Goal: Check status: Check status

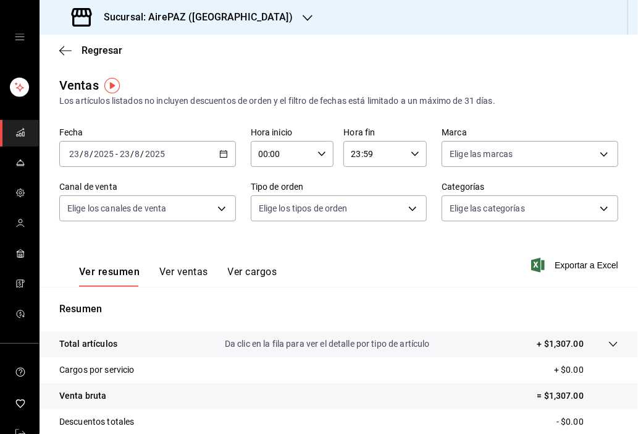
click at [237, 16] on div "Sucursal: AirePAZ ([GEOGRAPHIC_DATA])" at bounding box center [183, 17] width 268 height 35
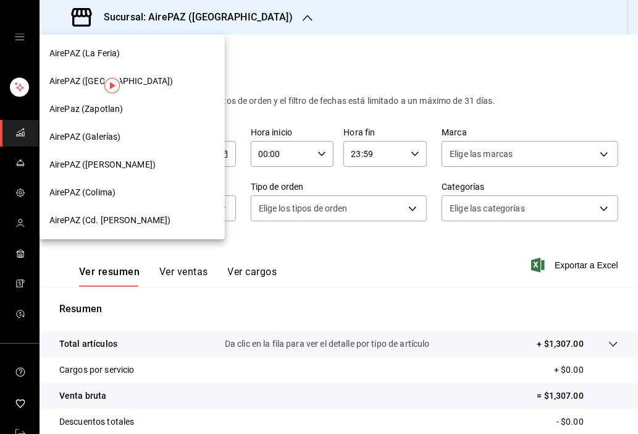
click at [116, 222] on span "AirePAZ (Cd. [PERSON_NAME])" at bounding box center [110, 220] width 122 height 13
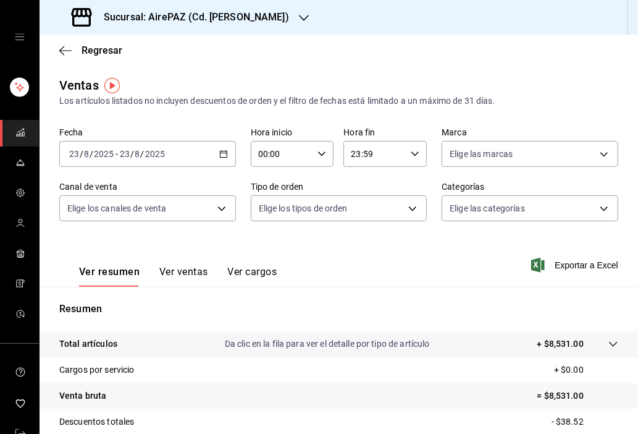
click at [220, 157] on icon "button" at bounding box center [223, 154] width 9 height 9
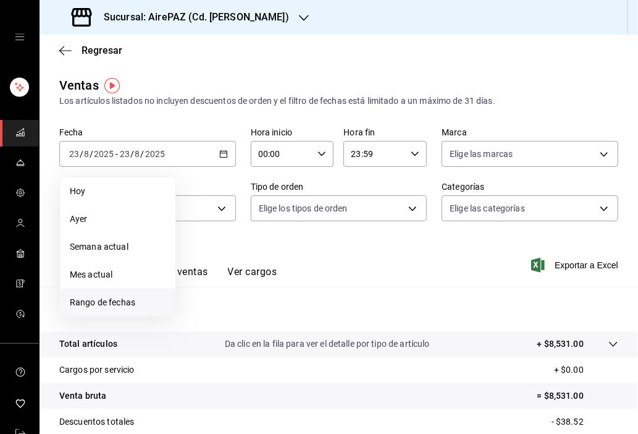
click at [111, 303] on span "Rango de fechas" at bounding box center [118, 302] width 96 height 13
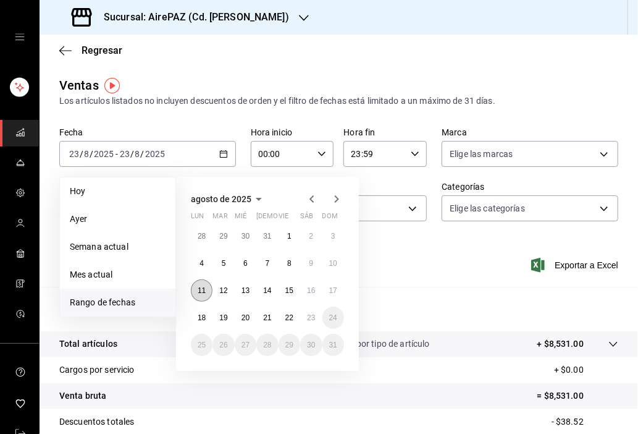
click at [204, 286] on abbr "11" at bounding box center [202, 290] width 8 height 9
click at [206, 314] on abbr "18" at bounding box center [202, 317] width 8 height 9
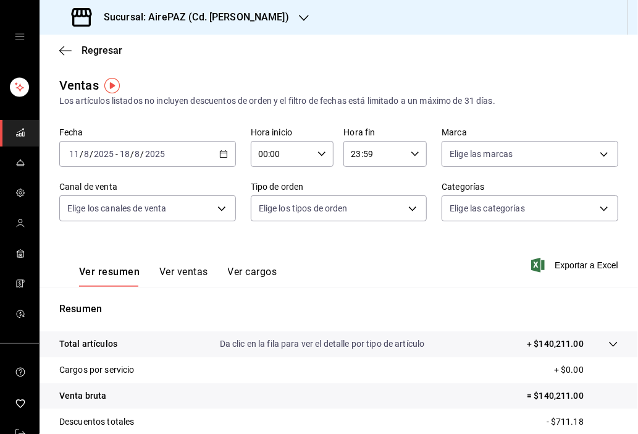
click at [411, 155] on icon "button" at bounding box center [415, 154] width 9 height 9
click at [360, 206] on button "11" at bounding box center [359, 203] width 36 height 25
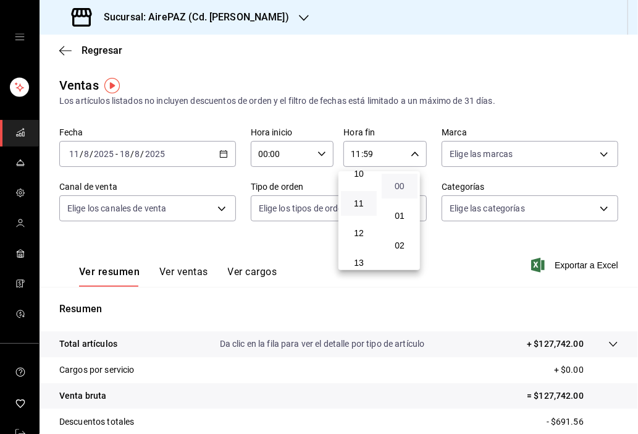
click at [402, 189] on span "00" at bounding box center [399, 186] width 21 height 10
type input "11:00"
click at [221, 208] on div at bounding box center [319, 217] width 638 height 434
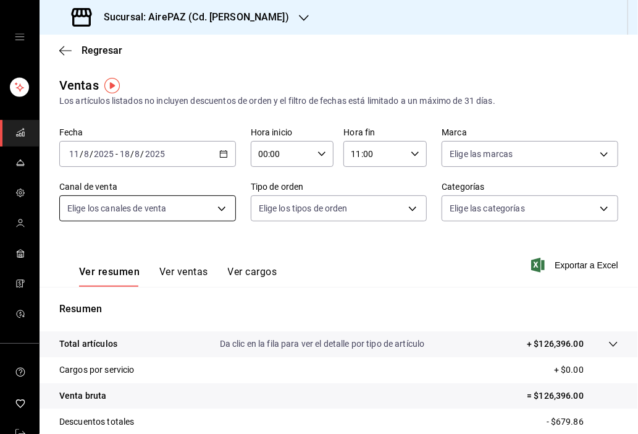
click at [216, 210] on body "Sucursal: AirePAZ (Cd. [PERSON_NAME]) Regresar Ventas Los artículos listados no…" at bounding box center [319, 217] width 638 height 434
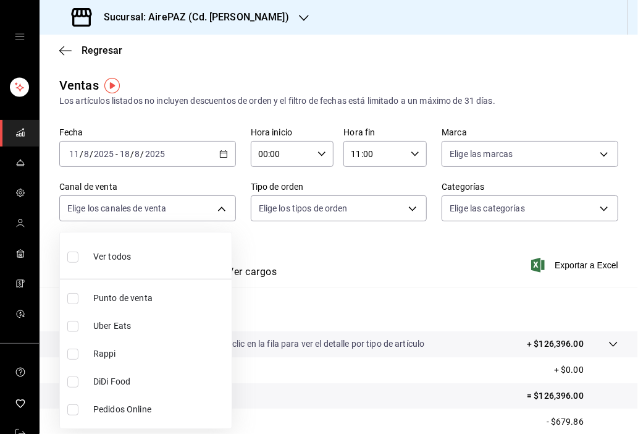
click at [560, 216] on div at bounding box center [319, 217] width 638 height 434
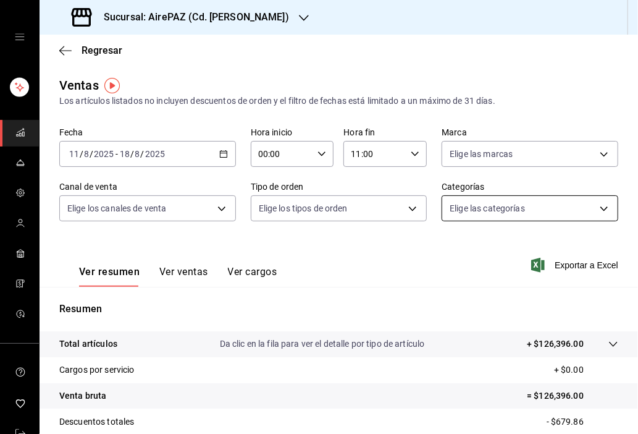
click at [590, 207] on body "Sucursal: AirePAZ (Cd. [PERSON_NAME]) Regresar Ventas Los artículos listados no…" at bounding box center [319, 217] width 638 height 434
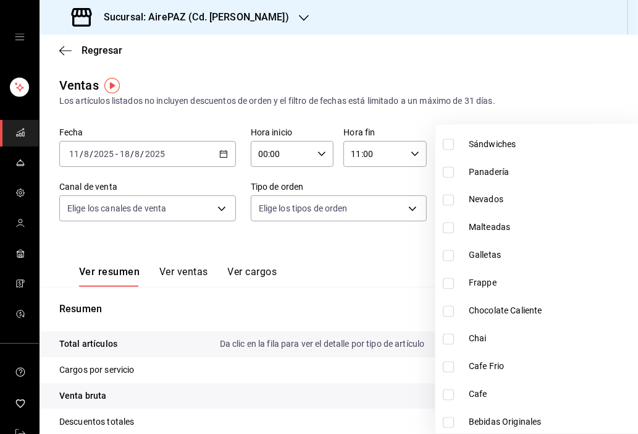
scroll to position [899, 0]
click at [475, 258] on span "Galletas" at bounding box center [554, 256] width 170 height 13
type input "23cf2093-cf70-405f-b112-a254c4afb8cb"
checkbox input "true"
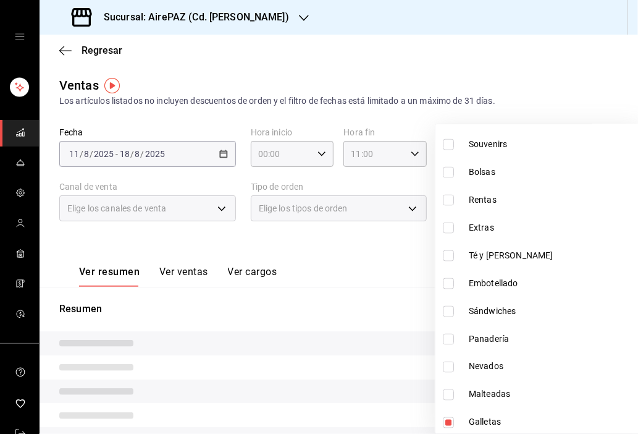
scroll to position [726, 0]
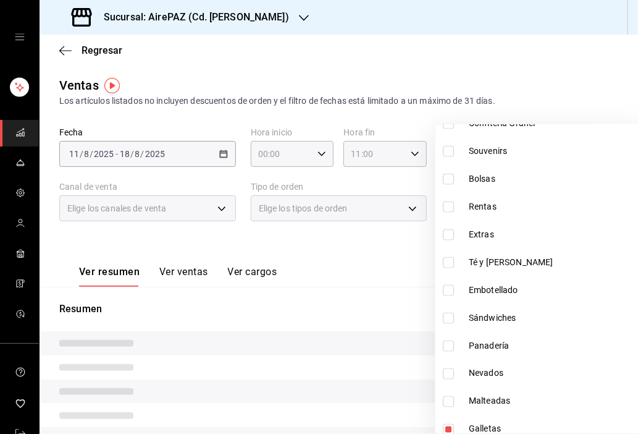
click at [449, 346] on input "checkbox" at bounding box center [448, 346] width 11 height 11
checkbox input "true"
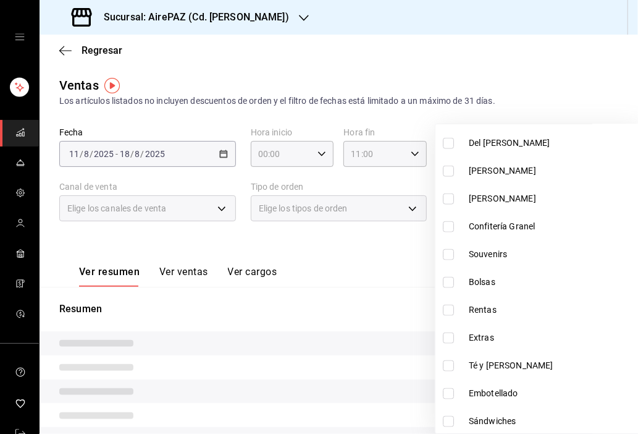
scroll to position [601, 0]
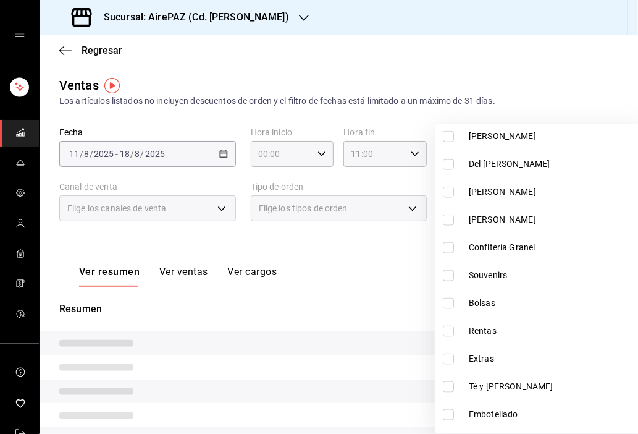
click at [483, 215] on span "[PERSON_NAME]" at bounding box center [554, 219] width 170 height 13
type input "23cf2093-cf70-405f-b112-a254c4afb8cb,fd88b382-a788-42c4-8aea-7c3df4d1c090,42451…"
checkbox input "true"
click at [490, 190] on span "[PERSON_NAME]" at bounding box center [554, 191] width 170 height 13
type input "23cf2093-cf70-405f-b112-a254c4afb8cb,fd88b382-a788-42c4-8aea-7c3df4d1c090,42451…"
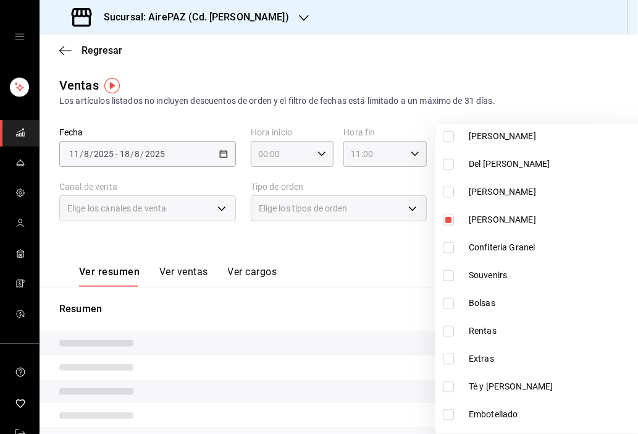
checkbox input "true"
click at [510, 243] on span "Confitería Granel" at bounding box center [554, 247] width 170 height 13
type input "23cf2093-cf70-405f-b112-a254c4afb8cb,fd88b382-a788-42c4-8aea-7c3df4d1c090,42451…"
checkbox input "true"
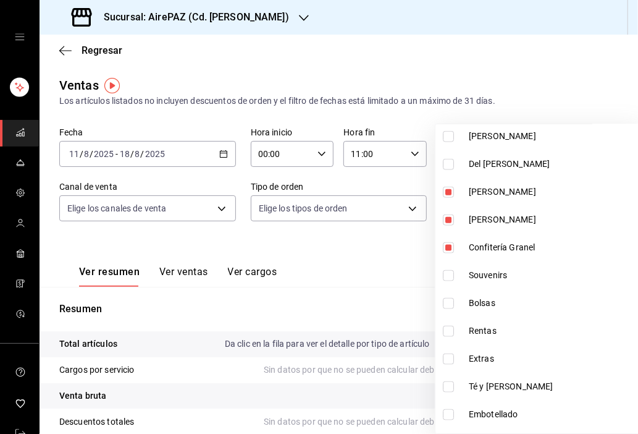
click at [502, 159] on span "Del [PERSON_NAME]" at bounding box center [554, 164] width 170 height 13
type input "23cf2093-cf70-405f-b112-a254c4afb8cb,fd88b382-a788-42c4-8aea-7c3df4d1c090,42451…"
checkbox input "true"
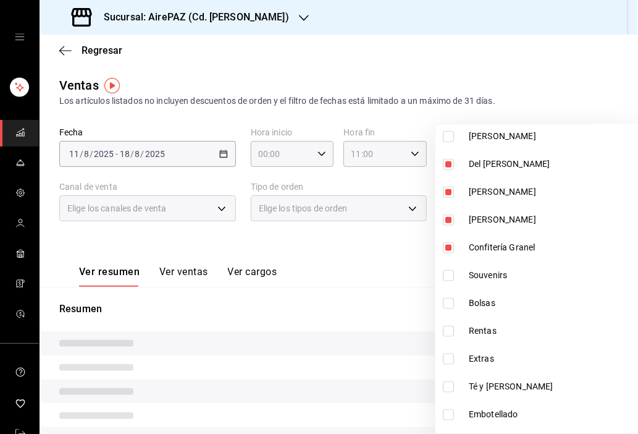
click at [502, 135] on span "[PERSON_NAME]" at bounding box center [554, 136] width 170 height 13
type input "23cf2093-cf70-405f-b112-a254c4afb8cb,fd88b382-a788-42c4-8aea-7c3df4d1c090,42451…"
checkbox input "true"
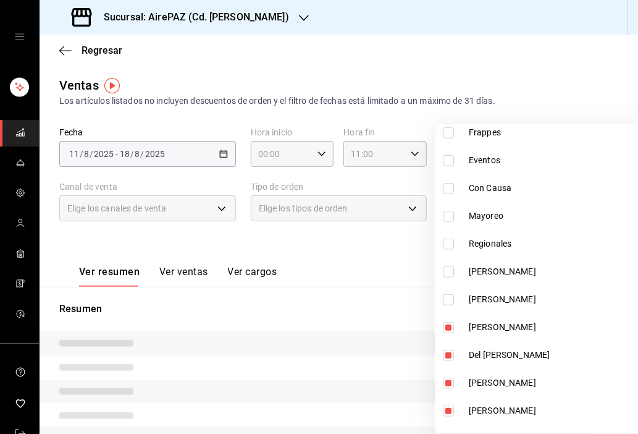
scroll to position [410, 0]
click at [454, 298] on label at bounding box center [451, 300] width 16 height 11
click at [454, 298] on input "checkbox" at bounding box center [448, 300] width 11 height 11
checkbox input "false"
type input "23cf2093-cf70-405f-b112-a254c4afb8cb,fd88b382-a788-42c4-8aea-7c3df4d1c090,42451…"
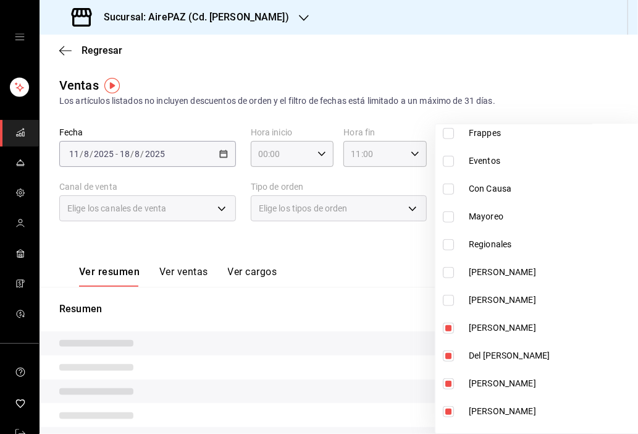
click at [450, 269] on input "checkbox" at bounding box center [448, 272] width 11 height 11
checkbox input "true"
type input "23cf2093-cf70-405f-b112-a254c4afb8cb,fd88b382-a788-42c4-8aea-7c3df4d1c090,42451…"
click at [451, 298] on input "checkbox" at bounding box center [448, 300] width 11 height 11
checkbox input "true"
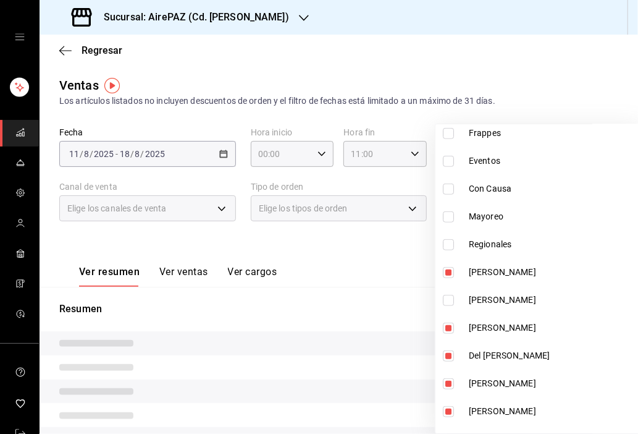
type input "23cf2093-cf70-405f-b112-a254c4afb8cb,fd88b382-a788-42c4-8aea-7c3df4d1c090,42451…"
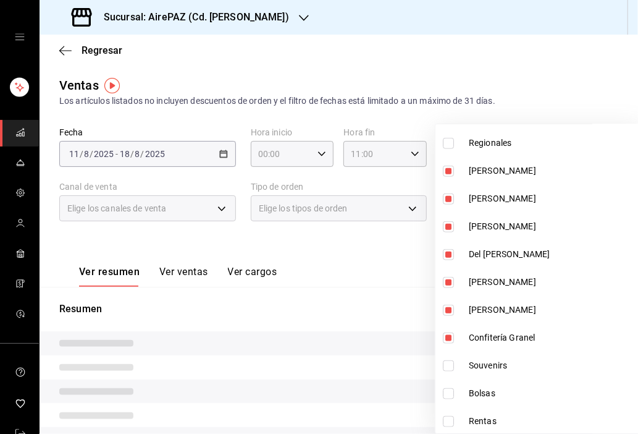
scroll to position [513, 0]
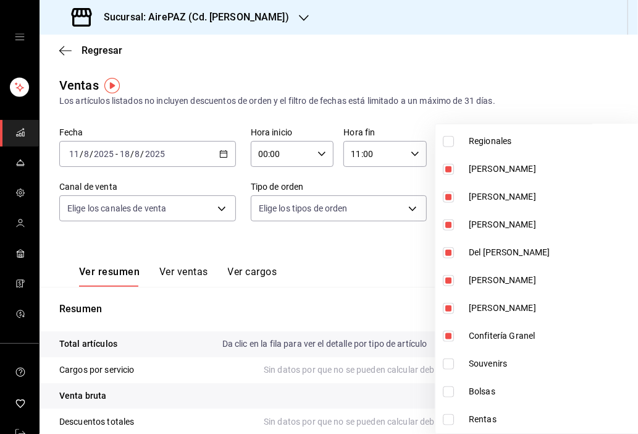
click at [533, 82] on div at bounding box center [319, 217] width 638 height 434
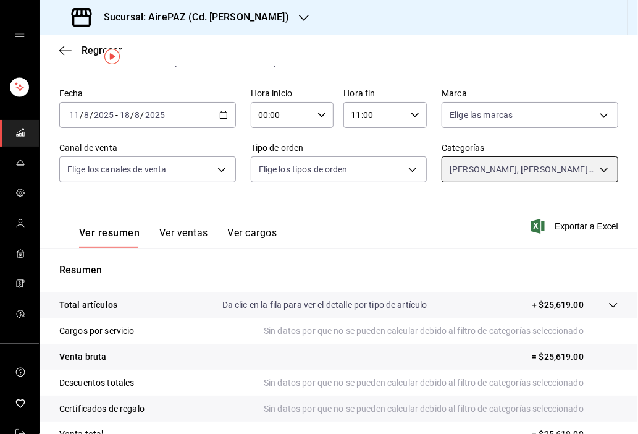
scroll to position [43, 0]
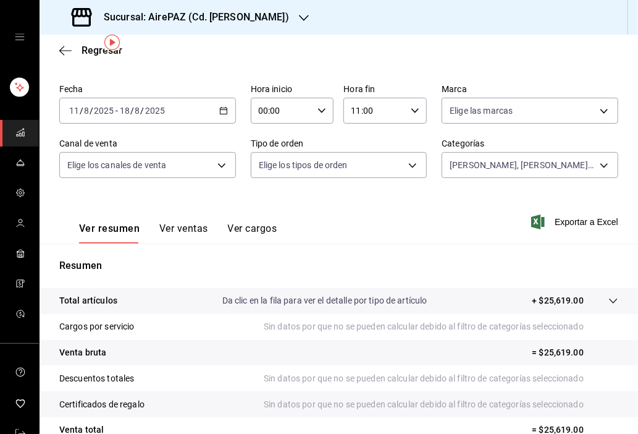
click at [357, 195] on div "Ver resumen Ver ventas Ver cargos Exportar a Excel" at bounding box center [339, 218] width 599 height 51
click at [318, 64] on div "Regresar" at bounding box center [339, 51] width 599 height 32
